Goal: Information Seeking & Learning: Learn about a topic

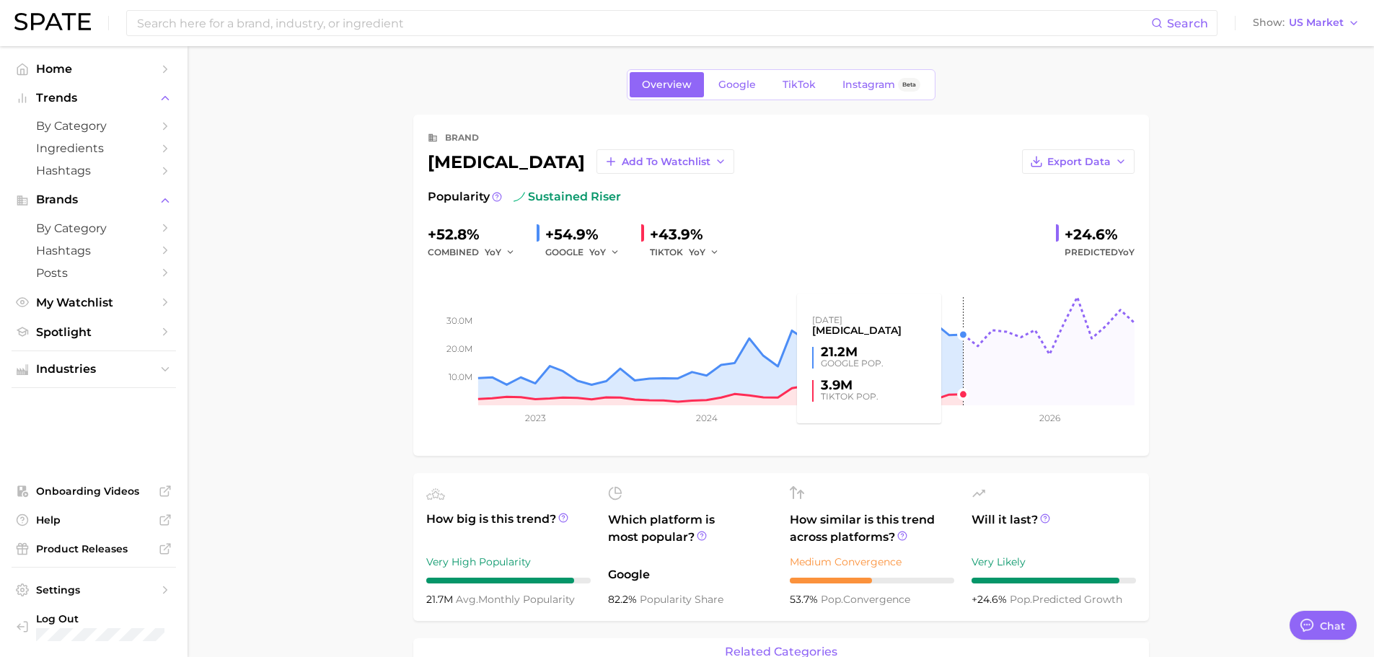
type textarea "x"
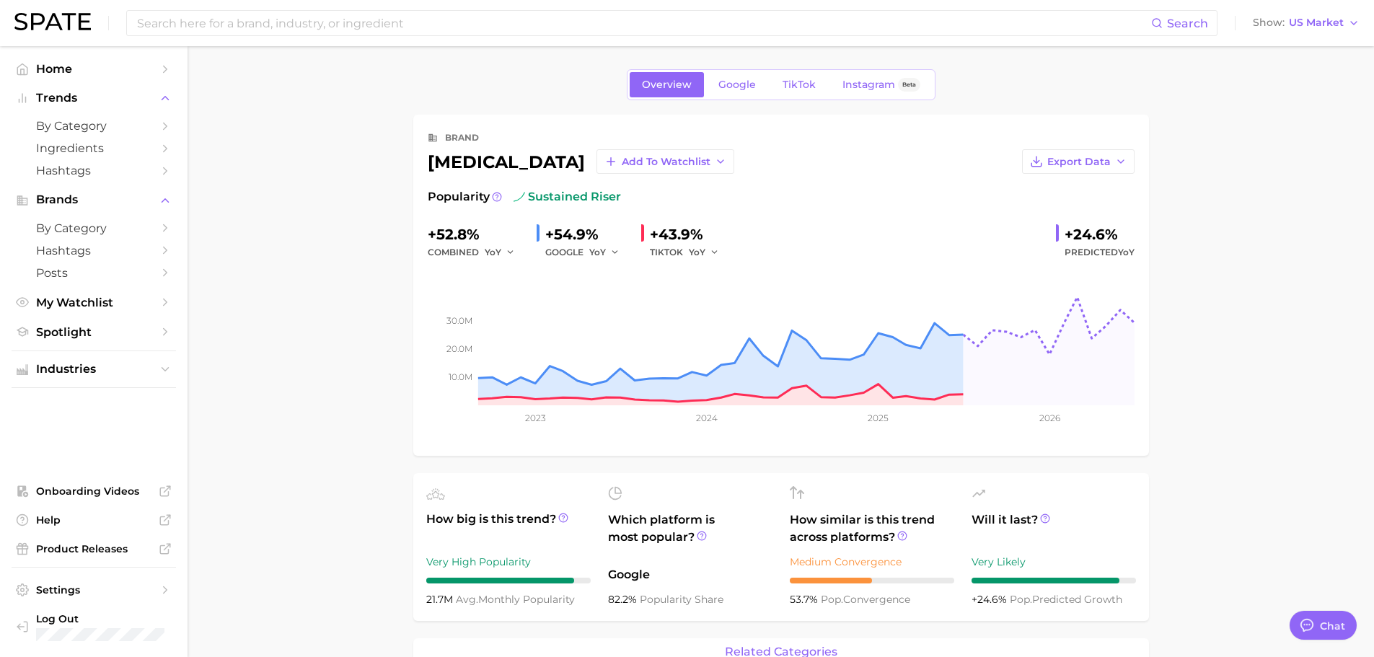
click at [753, 92] on link "Google" at bounding box center [737, 84] width 62 height 25
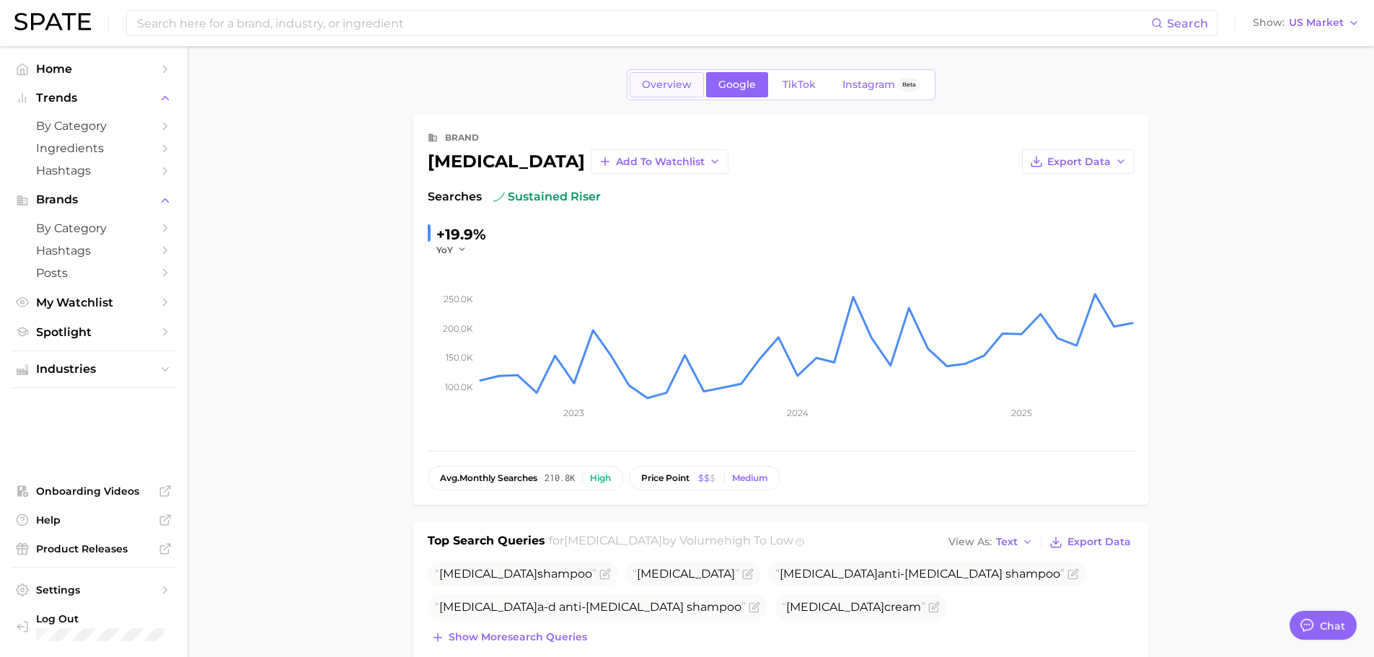
click at [667, 92] on link "Overview" at bounding box center [667, 84] width 74 height 25
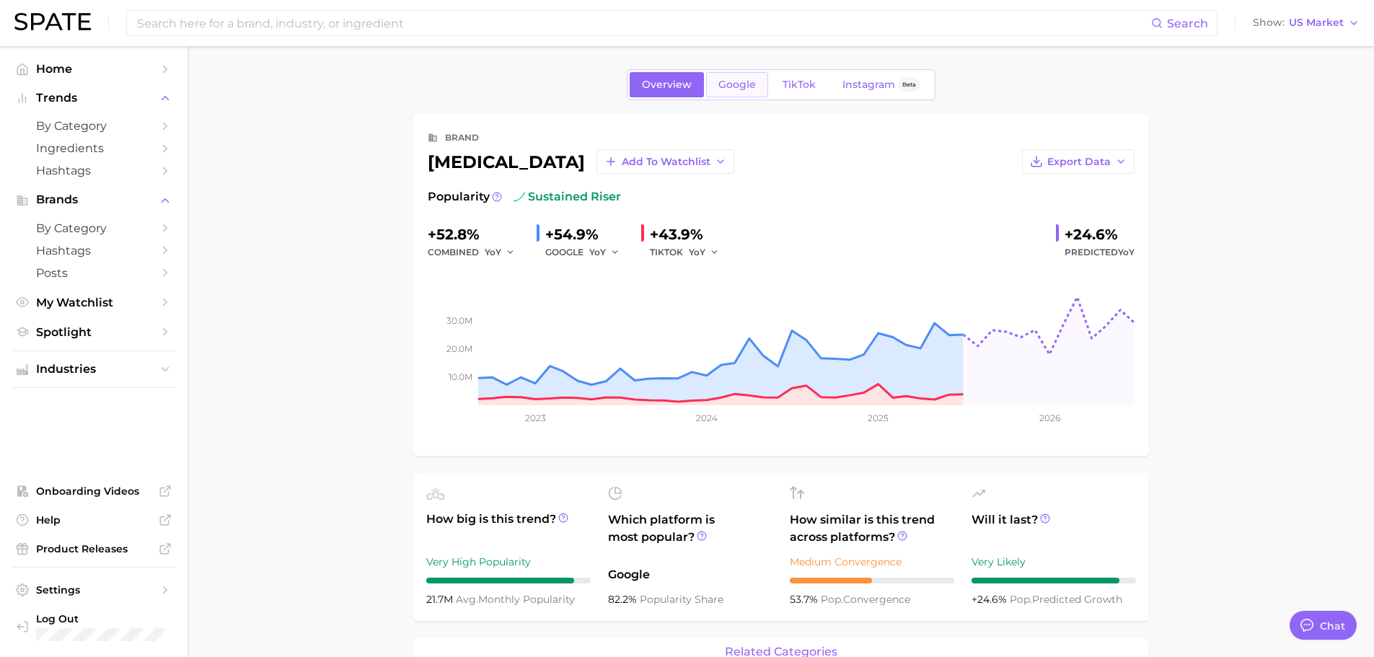
click at [736, 89] on span "Google" at bounding box center [736, 85] width 37 height 12
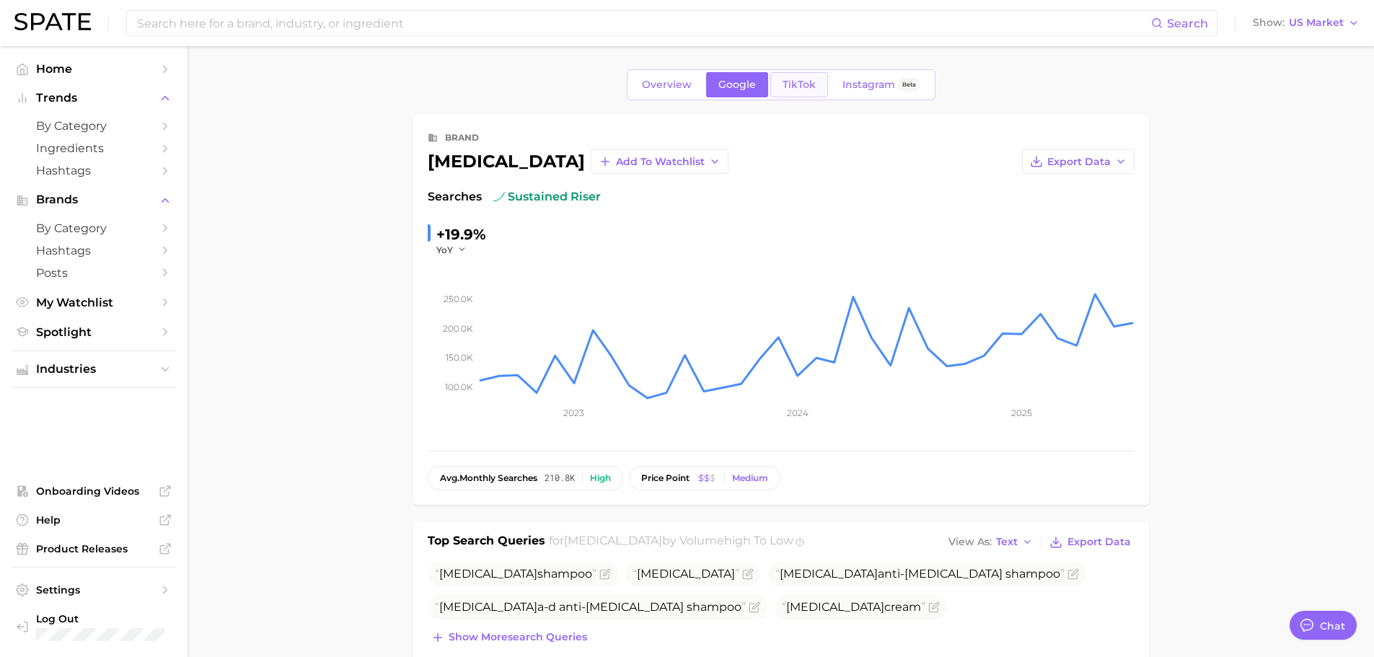
click at [795, 87] on span "TikTok" at bounding box center [798, 85] width 33 height 12
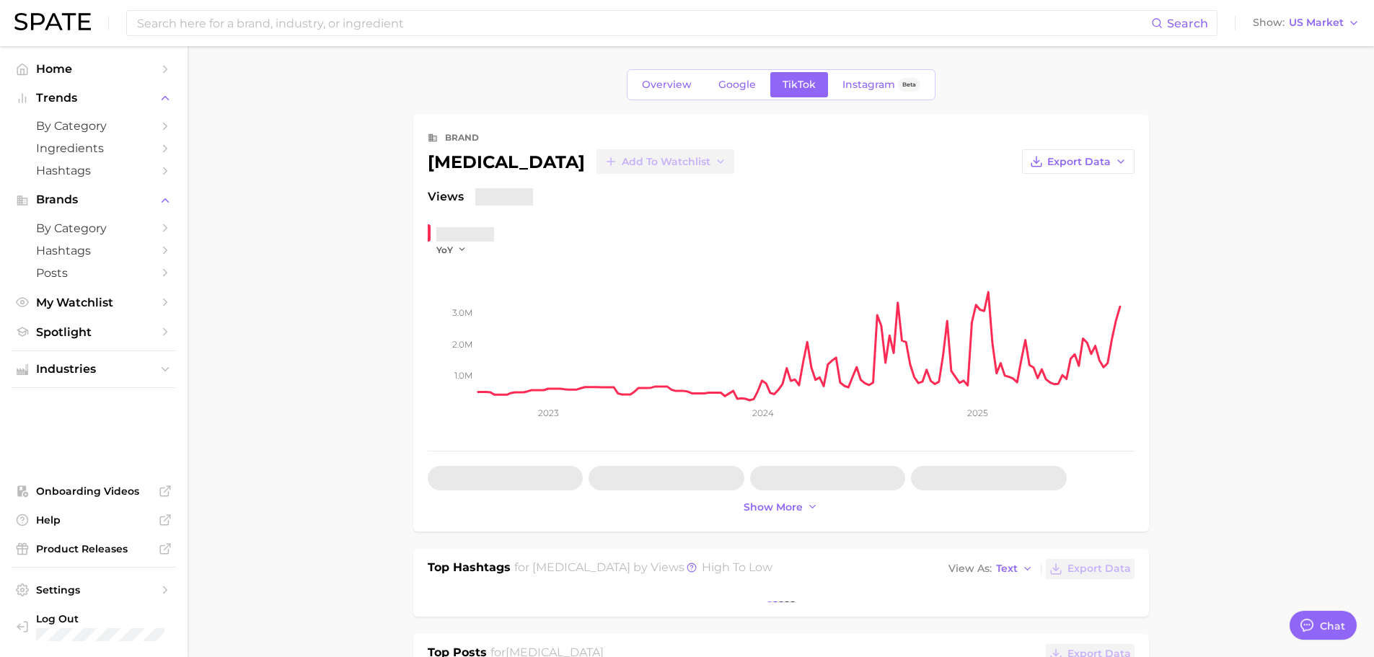
type textarea "x"
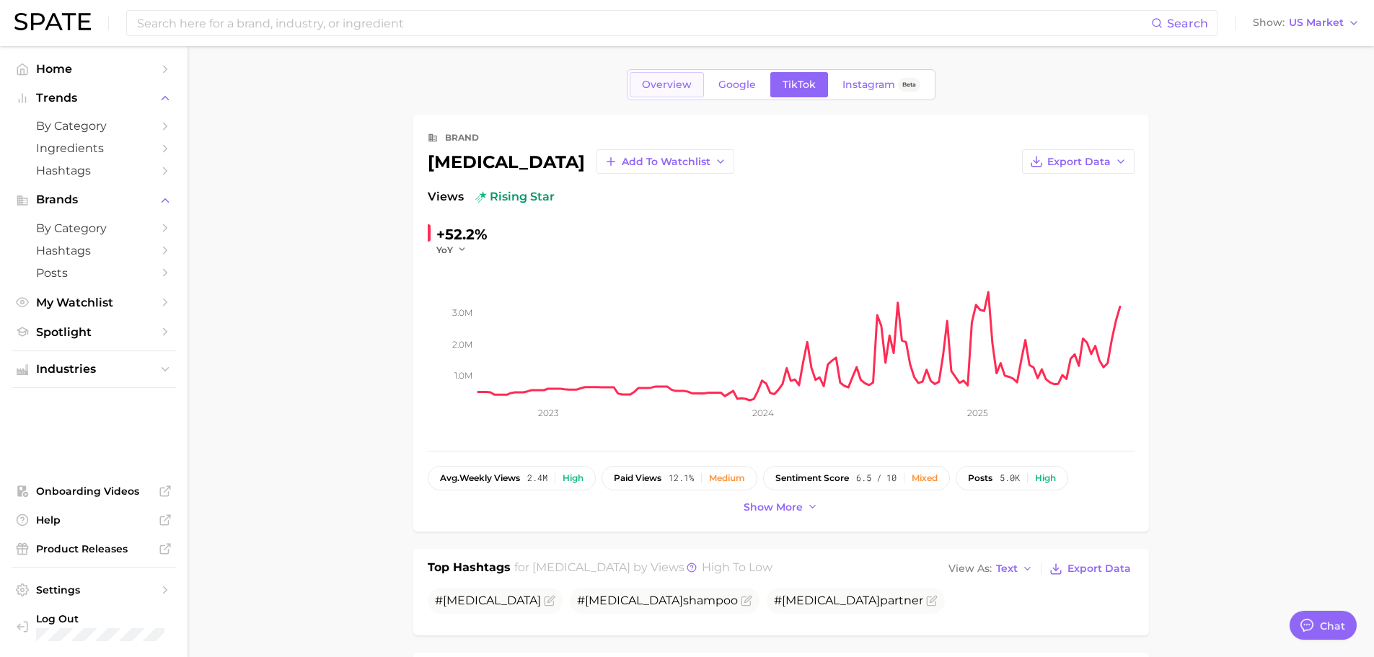
click at [660, 87] on span "Overview" at bounding box center [667, 85] width 50 height 12
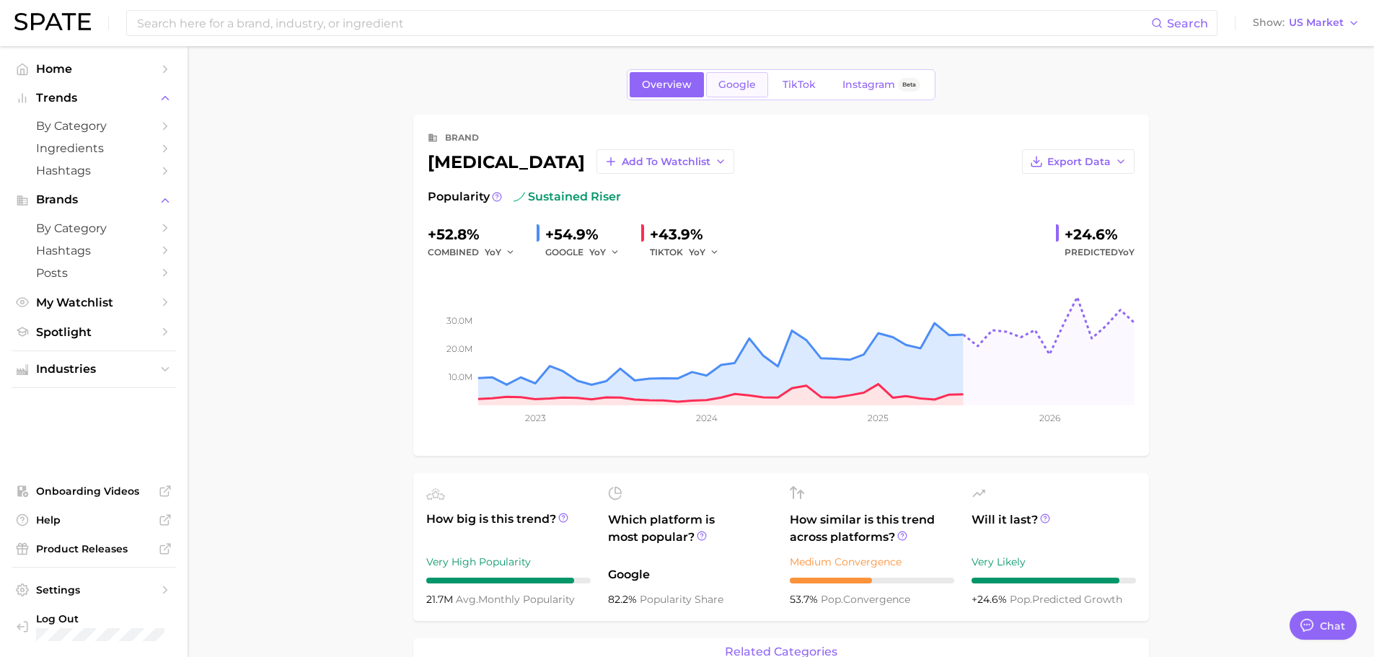
click at [744, 81] on span "Google" at bounding box center [736, 85] width 37 height 12
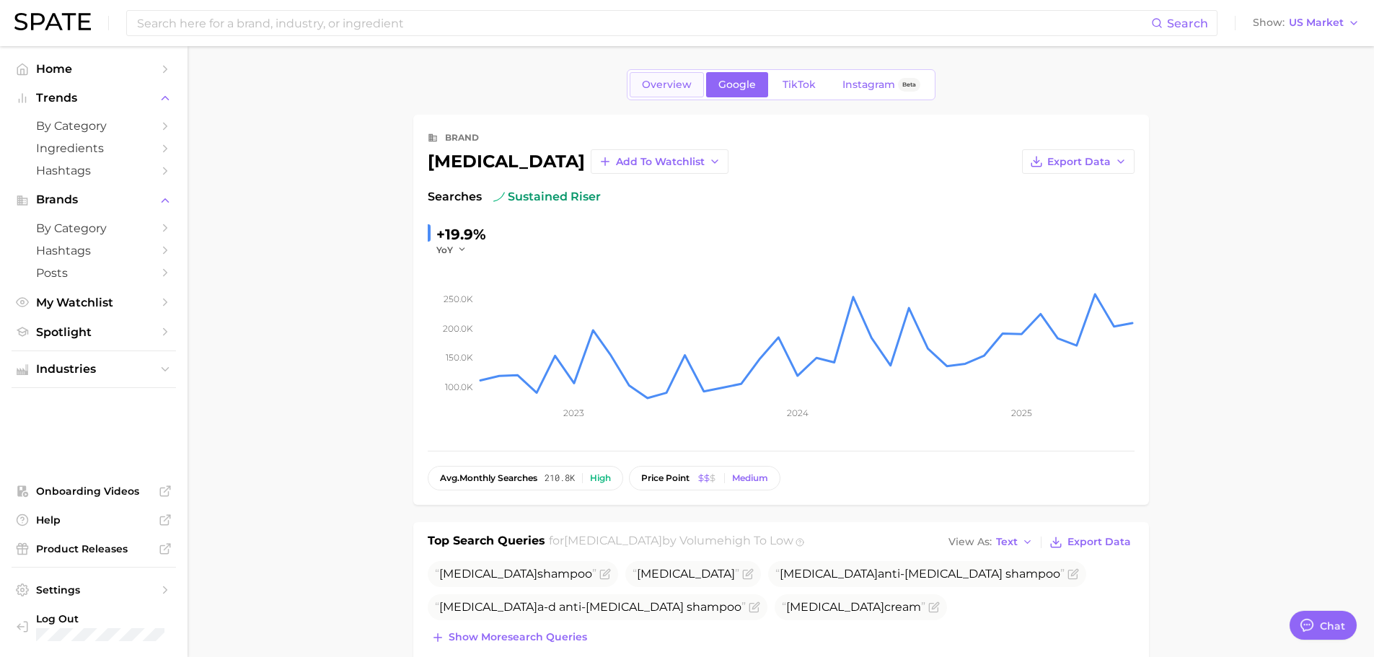
click at [656, 81] on span "Overview" at bounding box center [667, 85] width 50 height 12
